Goal: Check status

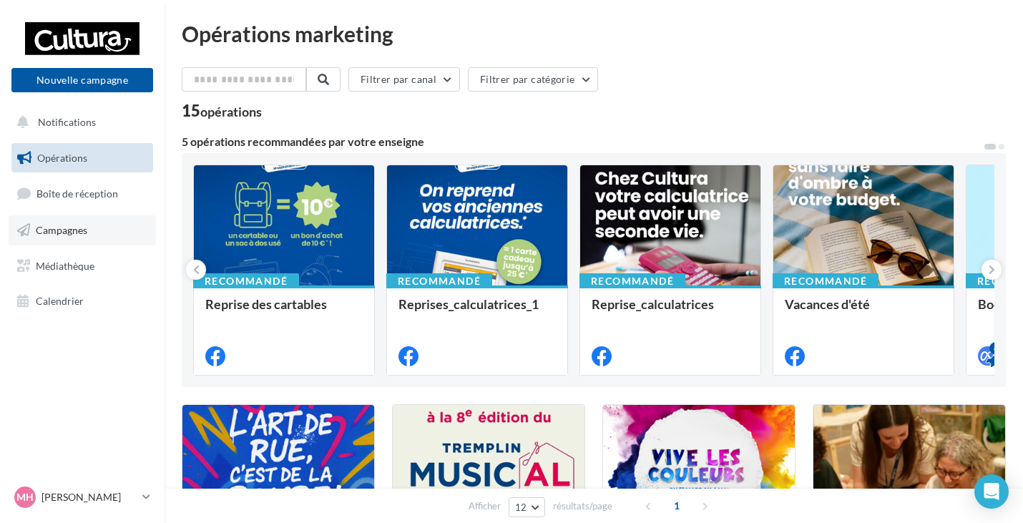
click at [104, 235] on link "Campagnes" at bounding box center [82, 230] width 147 height 30
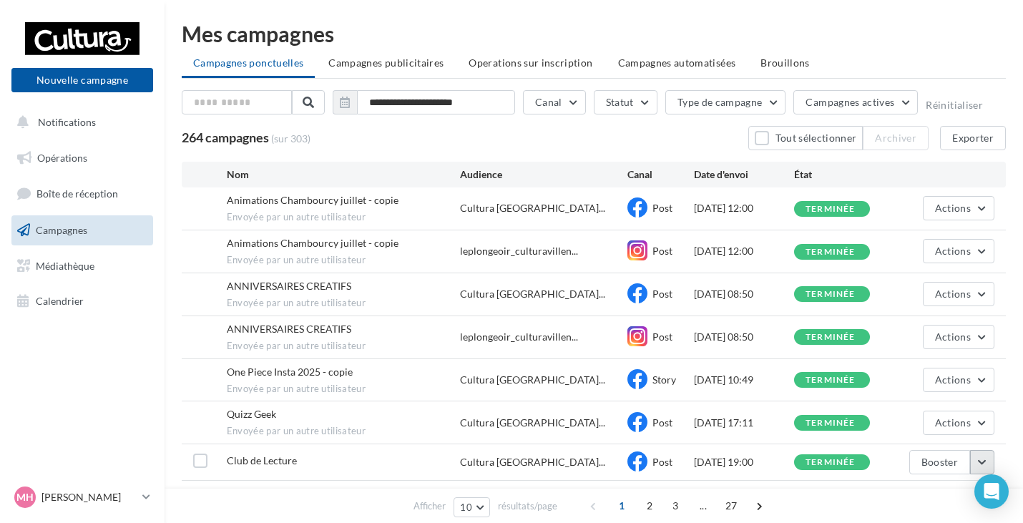
click at [992, 465] on button "button" at bounding box center [982, 462] width 24 height 24
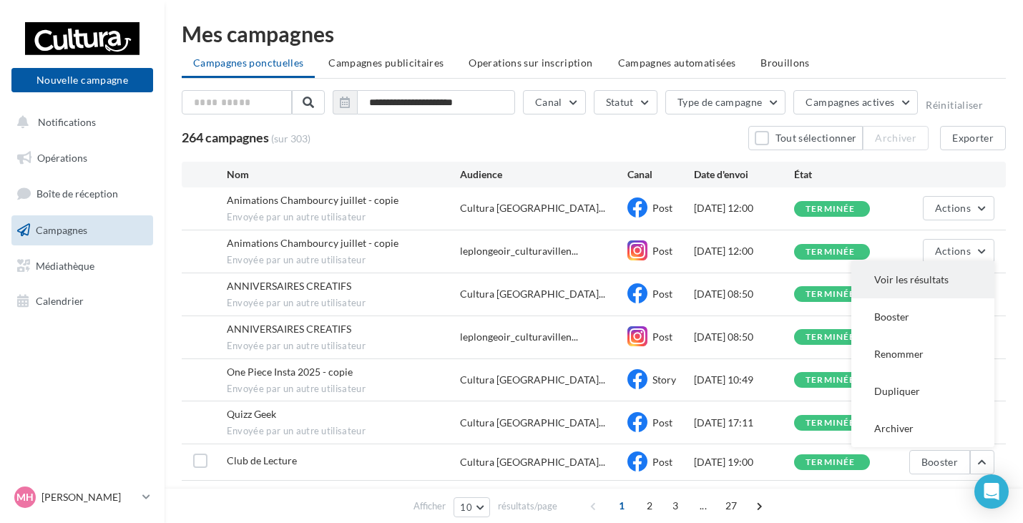
click at [913, 285] on button "Voir les résultats" at bounding box center [923, 279] width 143 height 37
